Goal: Task Accomplishment & Management: Use online tool/utility

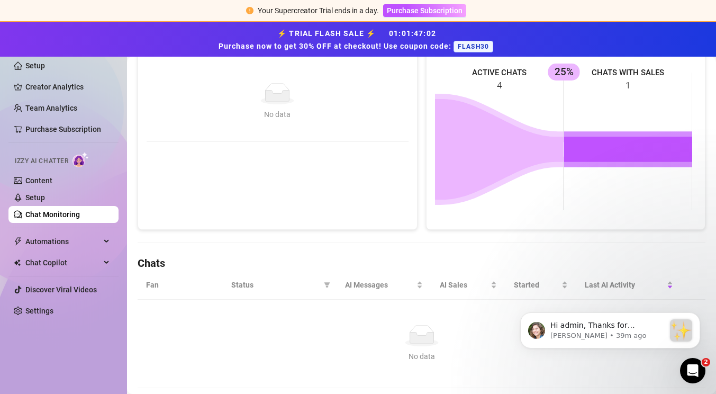
scroll to position [205, 0]
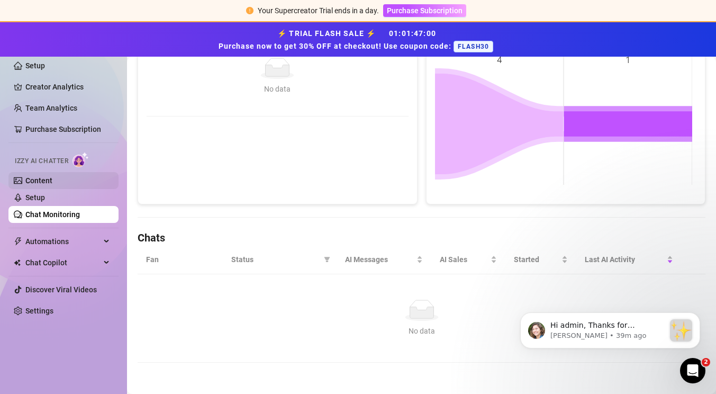
click at [52, 179] on link "Content" at bounding box center [38, 180] width 27 height 8
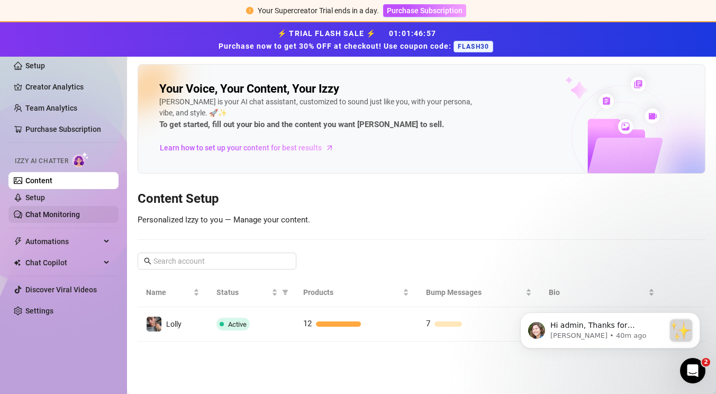
click at [80, 213] on link "Chat Monitoring" at bounding box center [52, 214] width 54 height 8
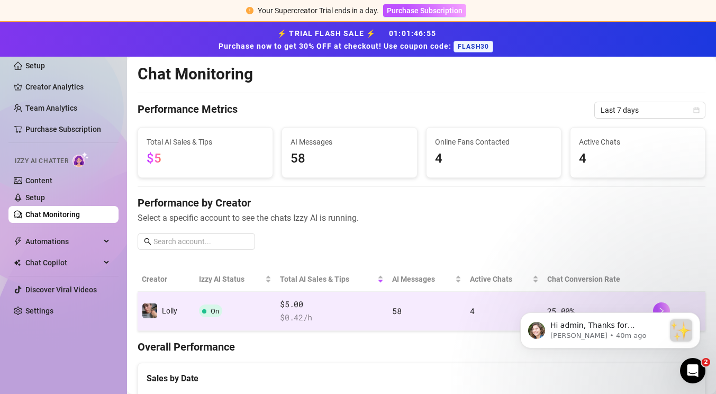
click at [415, 318] on td "58" at bounding box center [427, 311] width 78 height 39
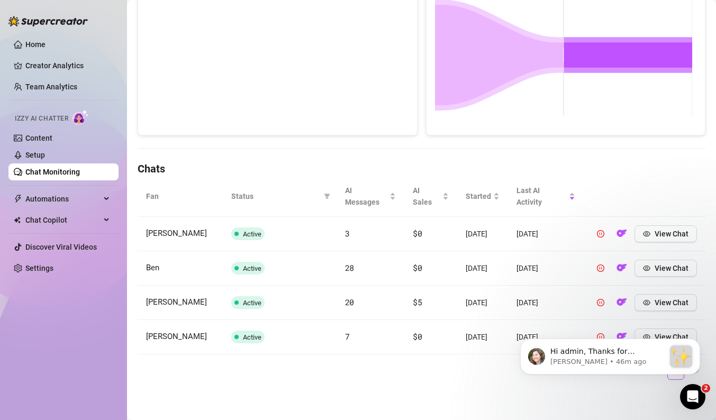
scroll to position [18, 0]
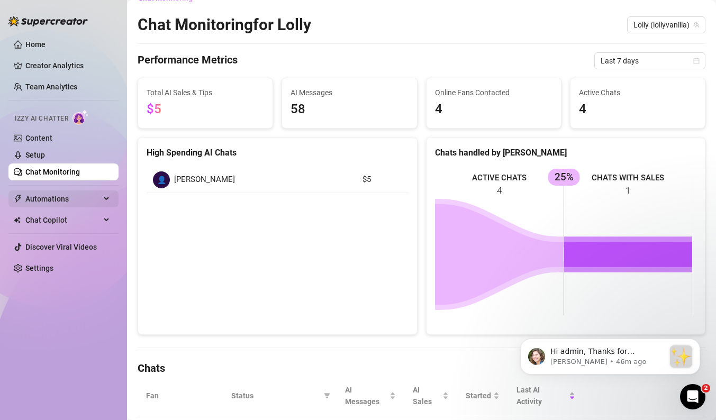
click at [82, 195] on span "Automations" at bounding box center [62, 198] width 75 height 17
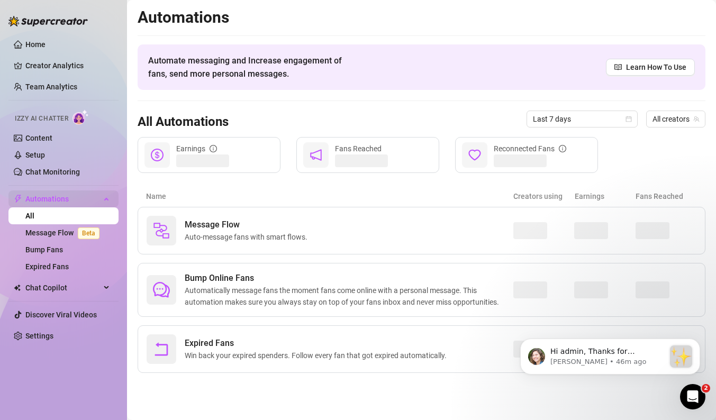
click at [95, 199] on span "Automations" at bounding box center [62, 198] width 75 height 17
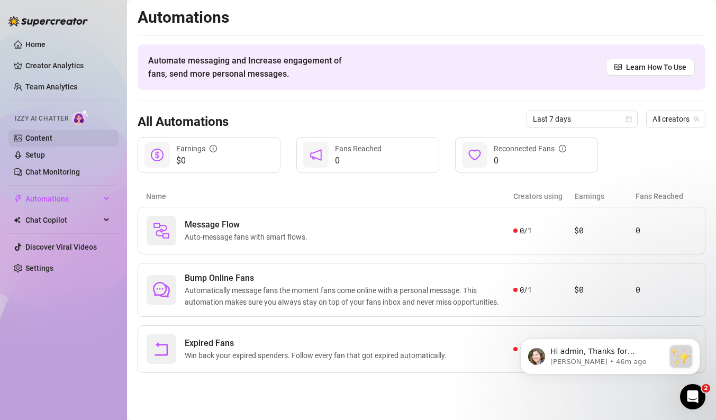
click at [52, 139] on link "Content" at bounding box center [38, 138] width 27 height 8
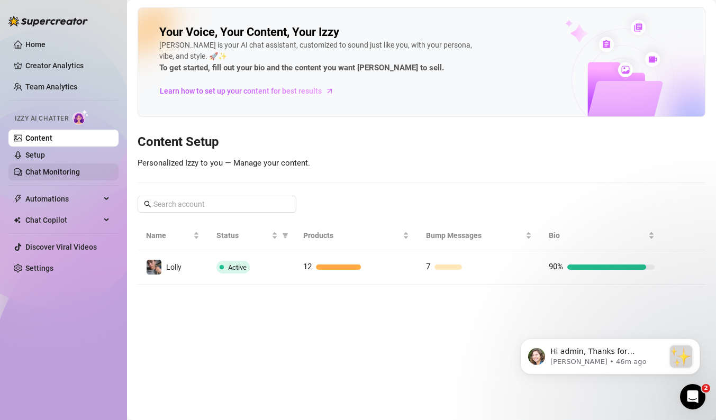
click at [65, 172] on link "Chat Monitoring" at bounding box center [52, 172] width 54 height 8
